Goal: Transaction & Acquisition: Purchase product/service

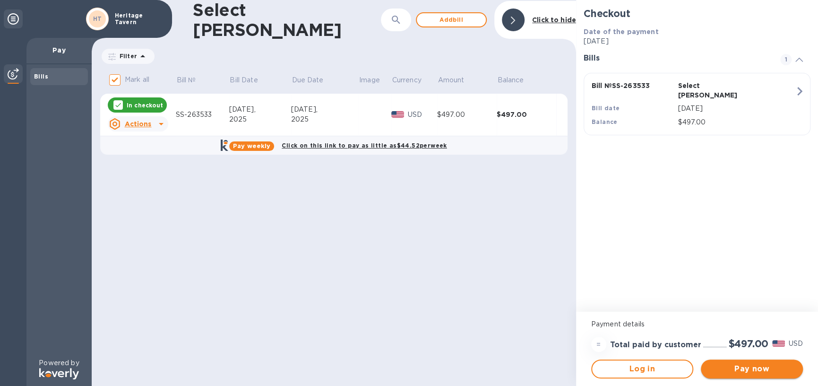
click at [744, 362] on button "Pay now" at bounding box center [752, 368] width 102 height 19
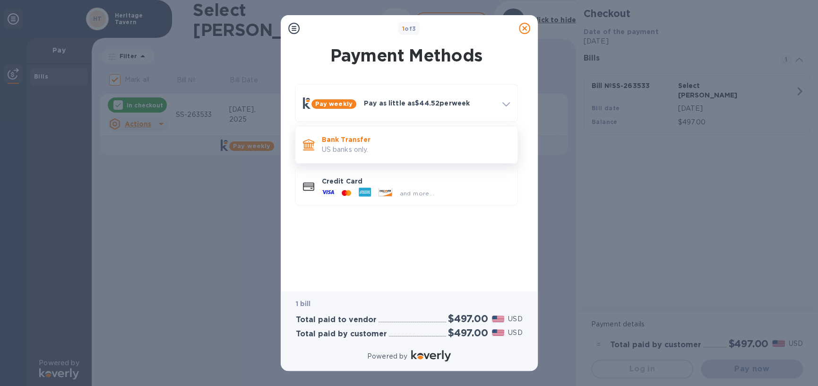
click at [395, 147] on p "US banks only." at bounding box center [416, 150] width 188 height 10
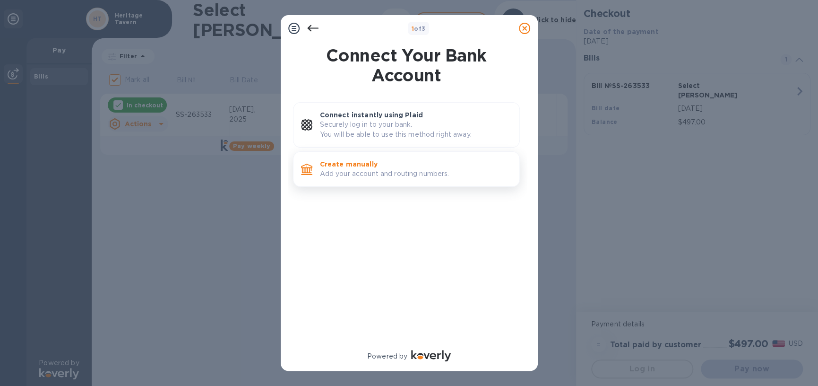
click at [397, 167] on p "Create manually" at bounding box center [416, 163] width 192 height 9
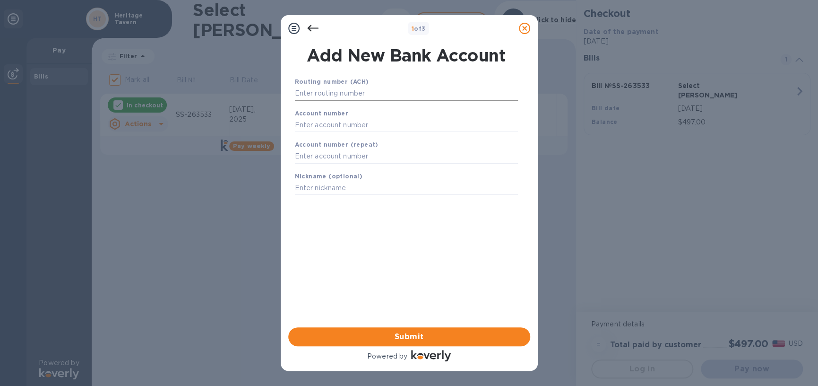
click at [361, 95] on input "text" at bounding box center [406, 93] width 223 height 14
type input "075000022"
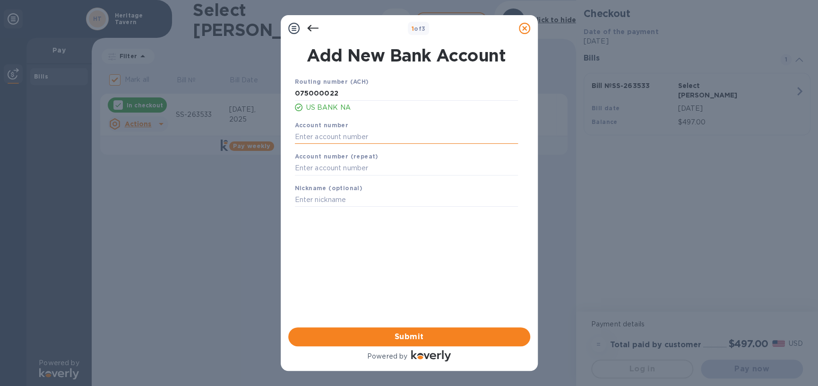
click at [356, 133] on input "text" at bounding box center [406, 136] width 223 height 14
type input "182379975432"
click at [341, 163] on input "text" at bounding box center [406, 168] width 223 height 14
type input "182379975432"
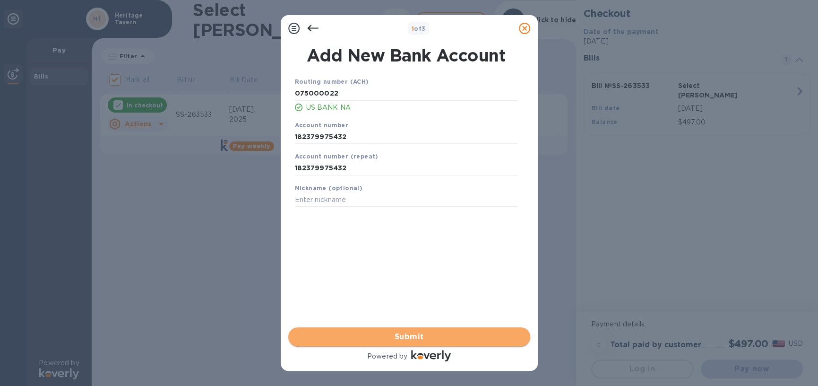
click at [406, 331] on span "Submit" at bounding box center [409, 336] width 227 height 11
